Goal: Task Accomplishment & Management: Manage account settings

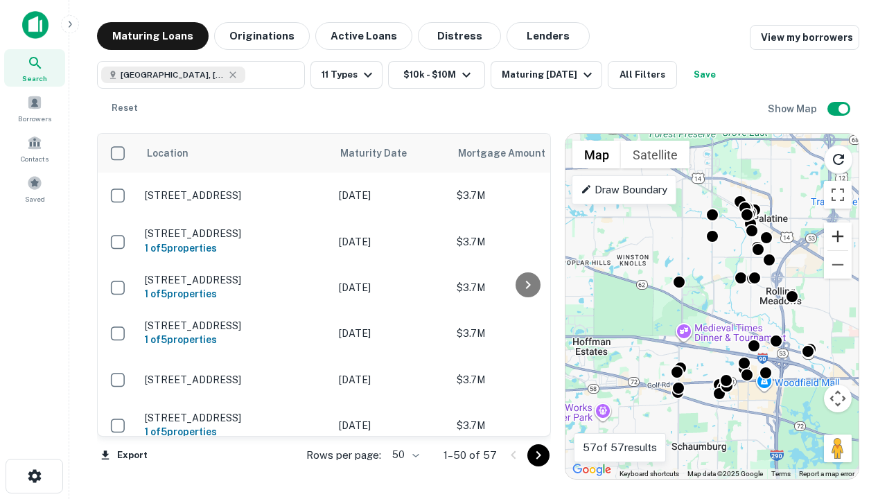
click at [837, 236] on button "Zoom in" at bounding box center [838, 236] width 28 height 28
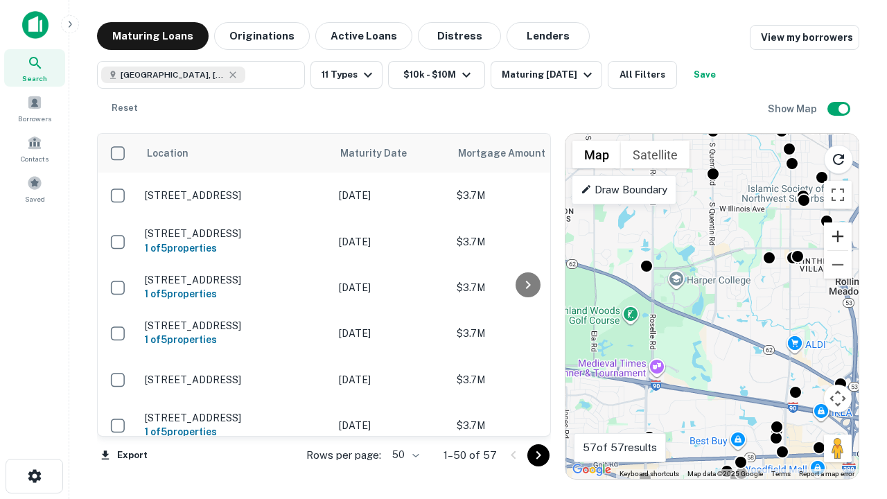
click at [837, 236] on button "Zoom in" at bounding box center [838, 236] width 28 height 28
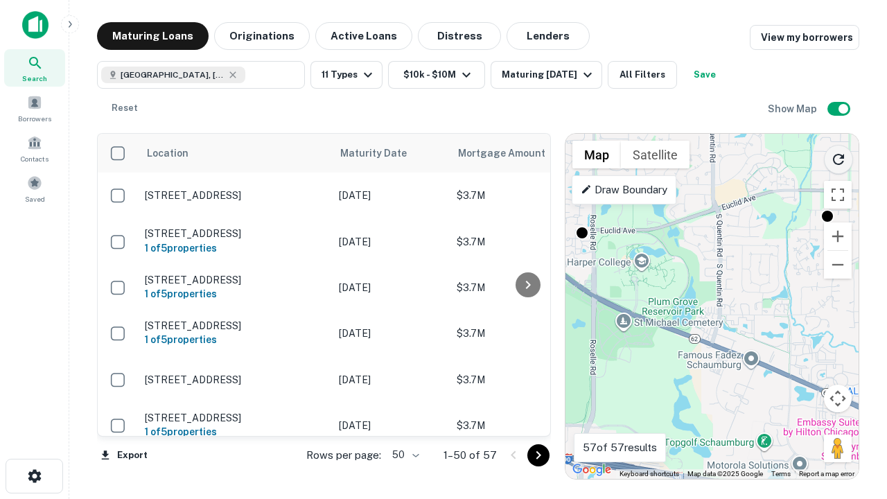
click at [838, 157] on icon "Reload search area" at bounding box center [838, 159] width 17 height 17
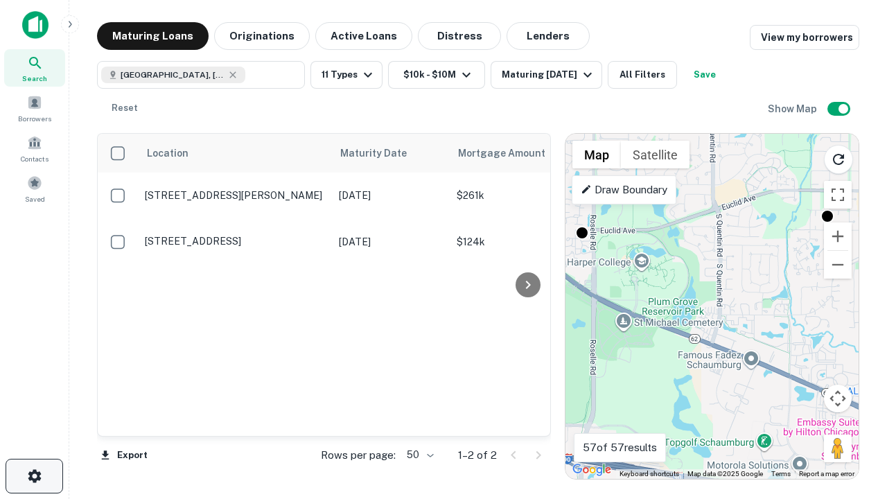
click at [34, 476] on icon "button" at bounding box center [34, 476] width 17 height 17
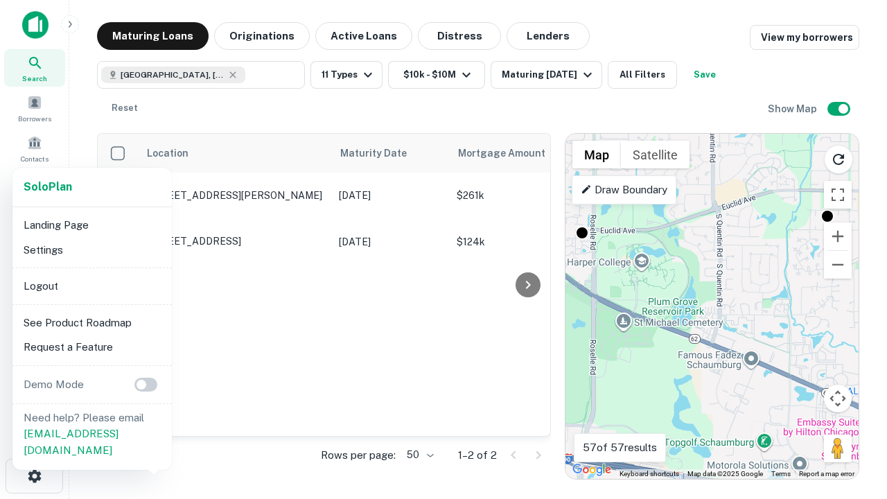
click at [91, 285] on li "Logout" at bounding box center [92, 286] width 148 height 25
